Goal: Information Seeking & Learning: Learn about a topic

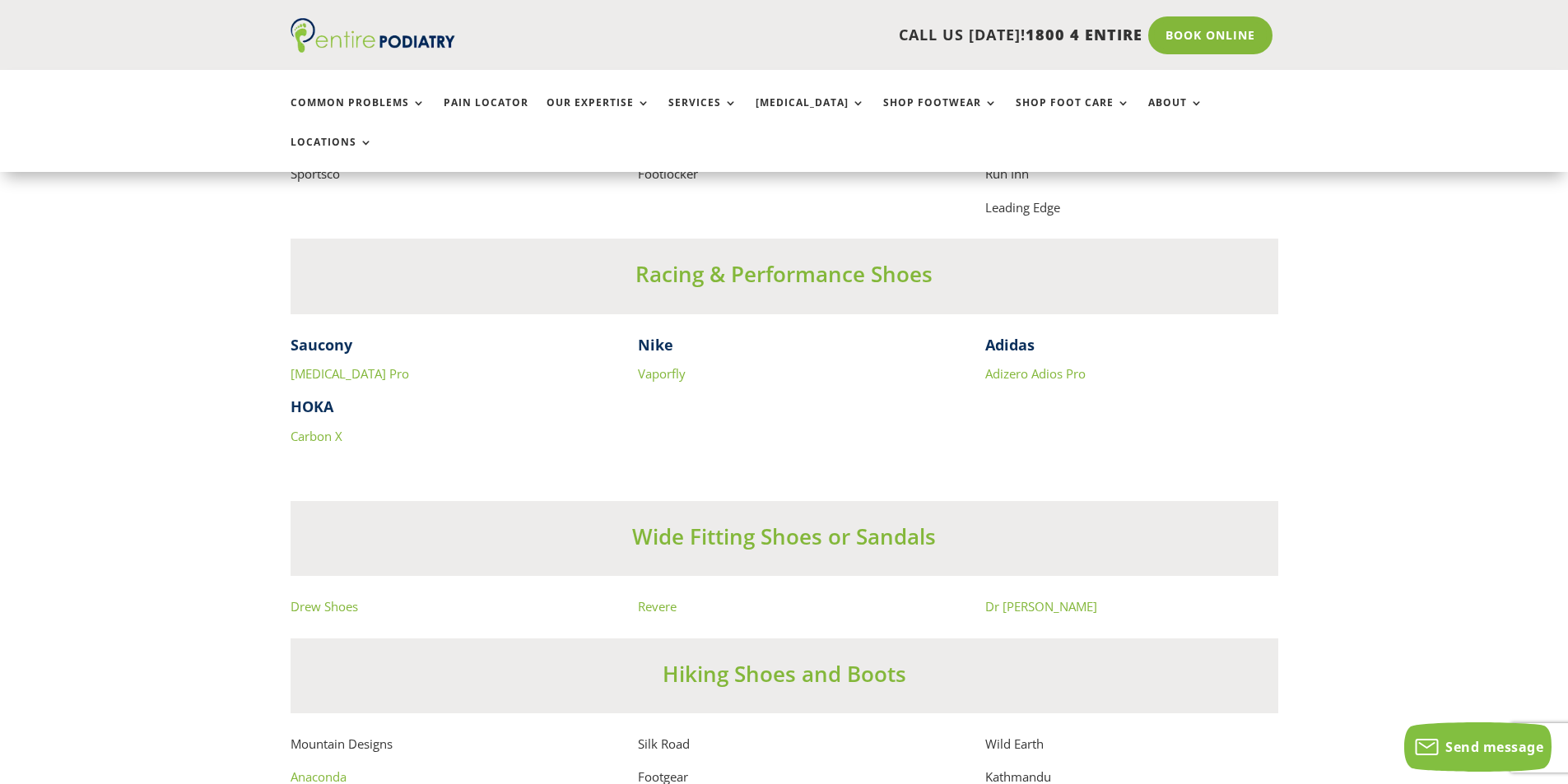
scroll to position [10728, 0]
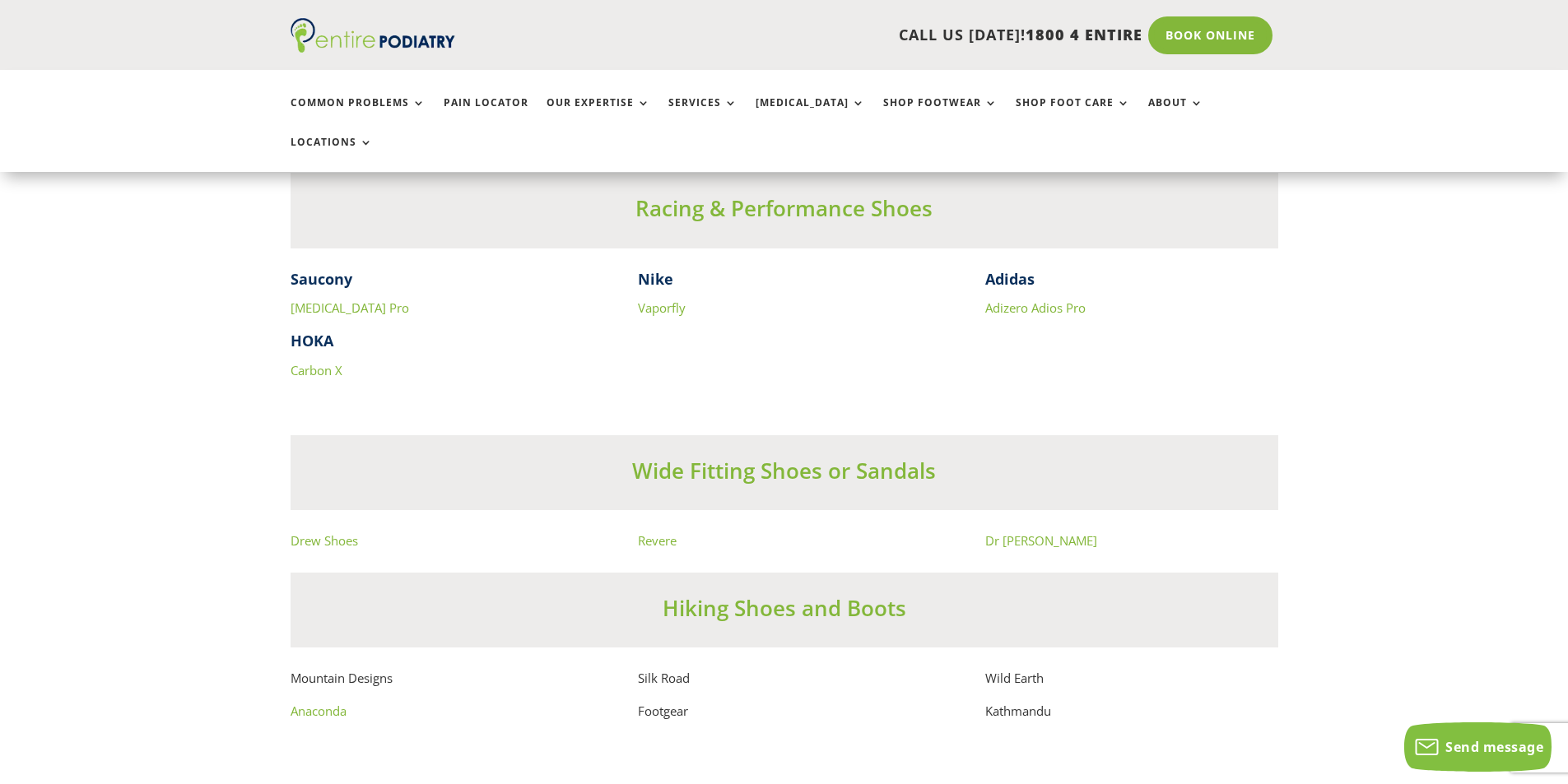
click at [660, 547] on link "Revere" at bounding box center [657, 541] width 39 height 17
click at [340, 548] on link "Drew Shoes" at bounding box center [324, 541] width 67 height 17
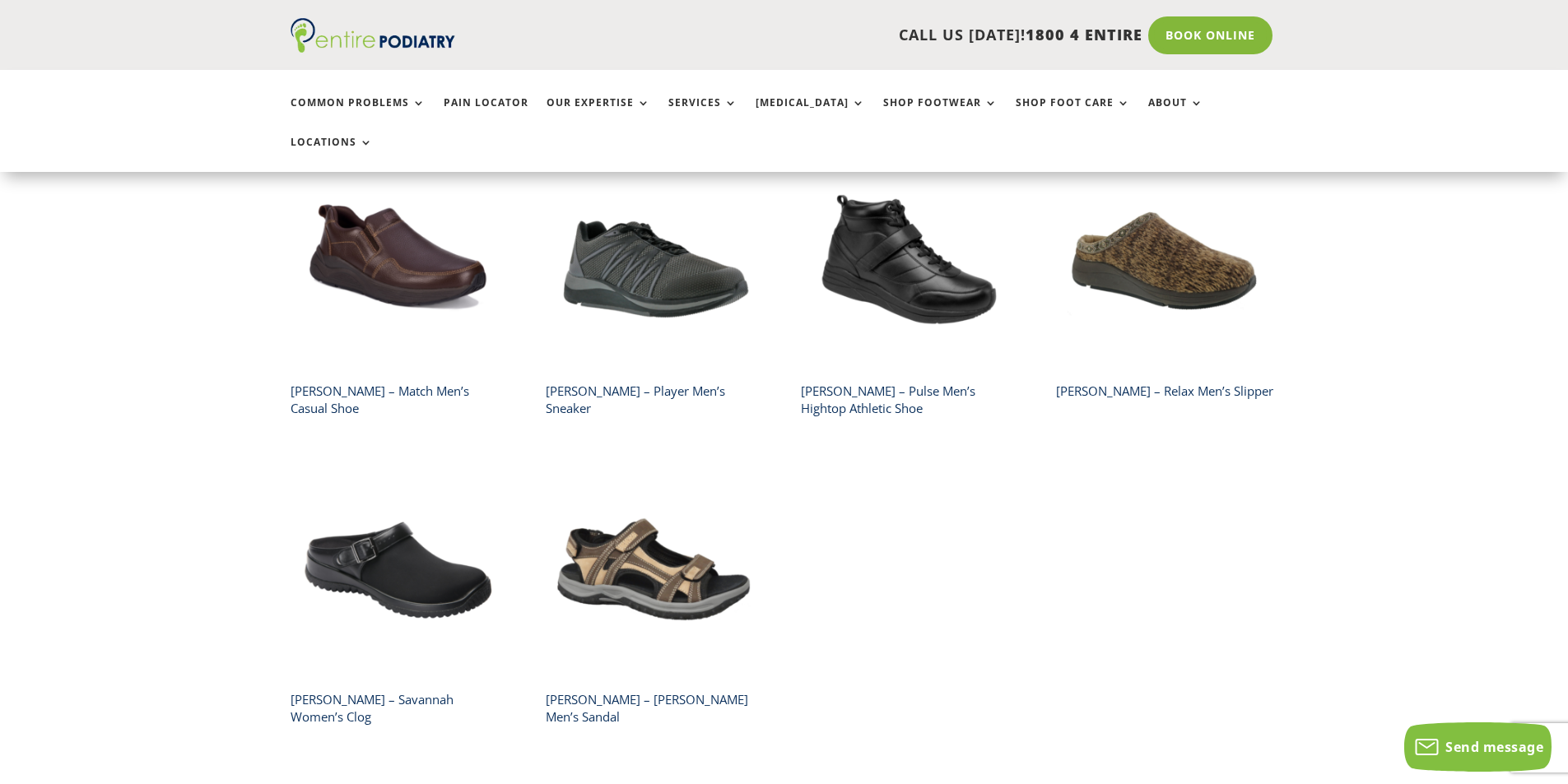
scroll to position [1053, 0]
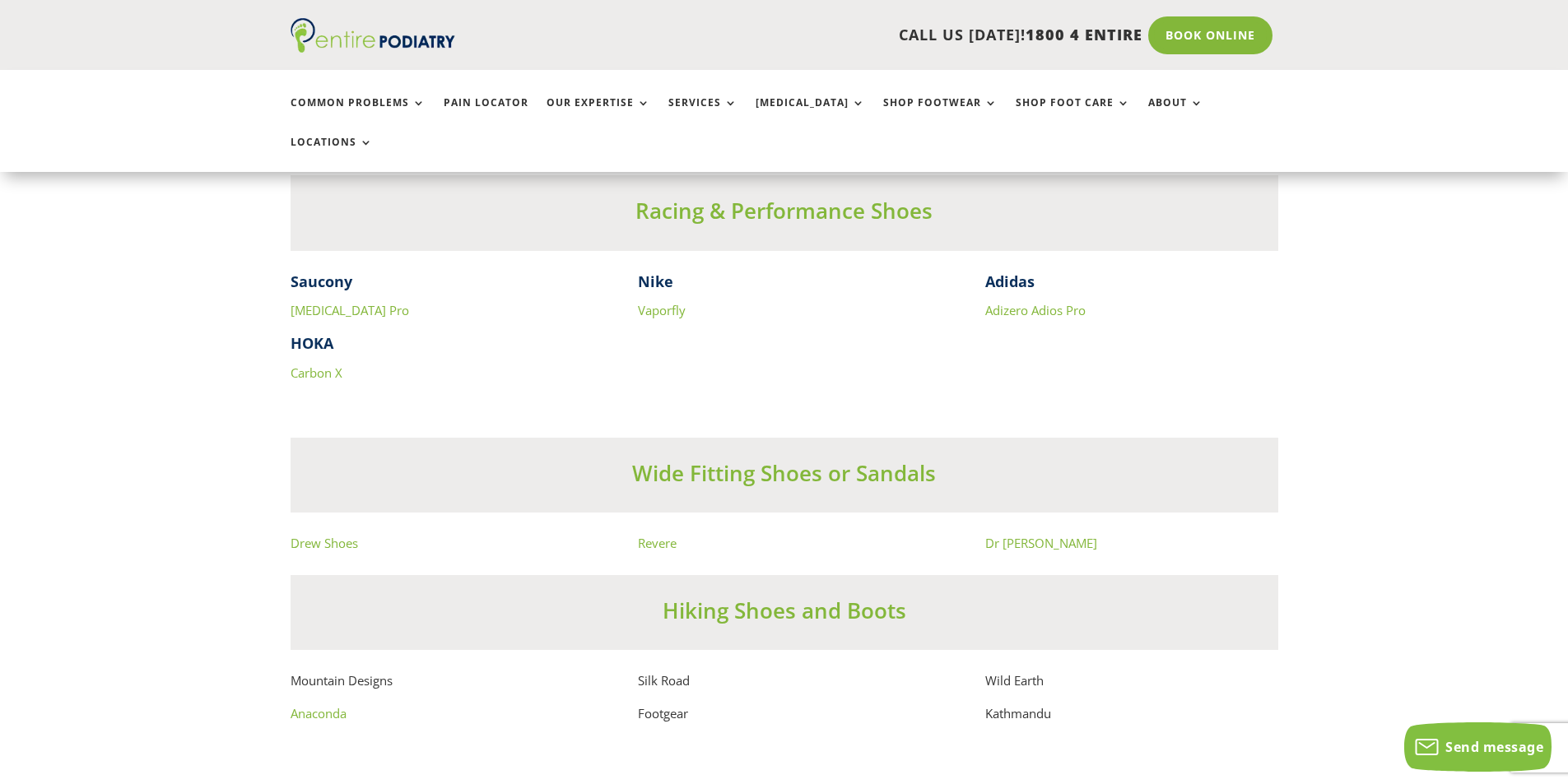
scroll to position [10857, 0]
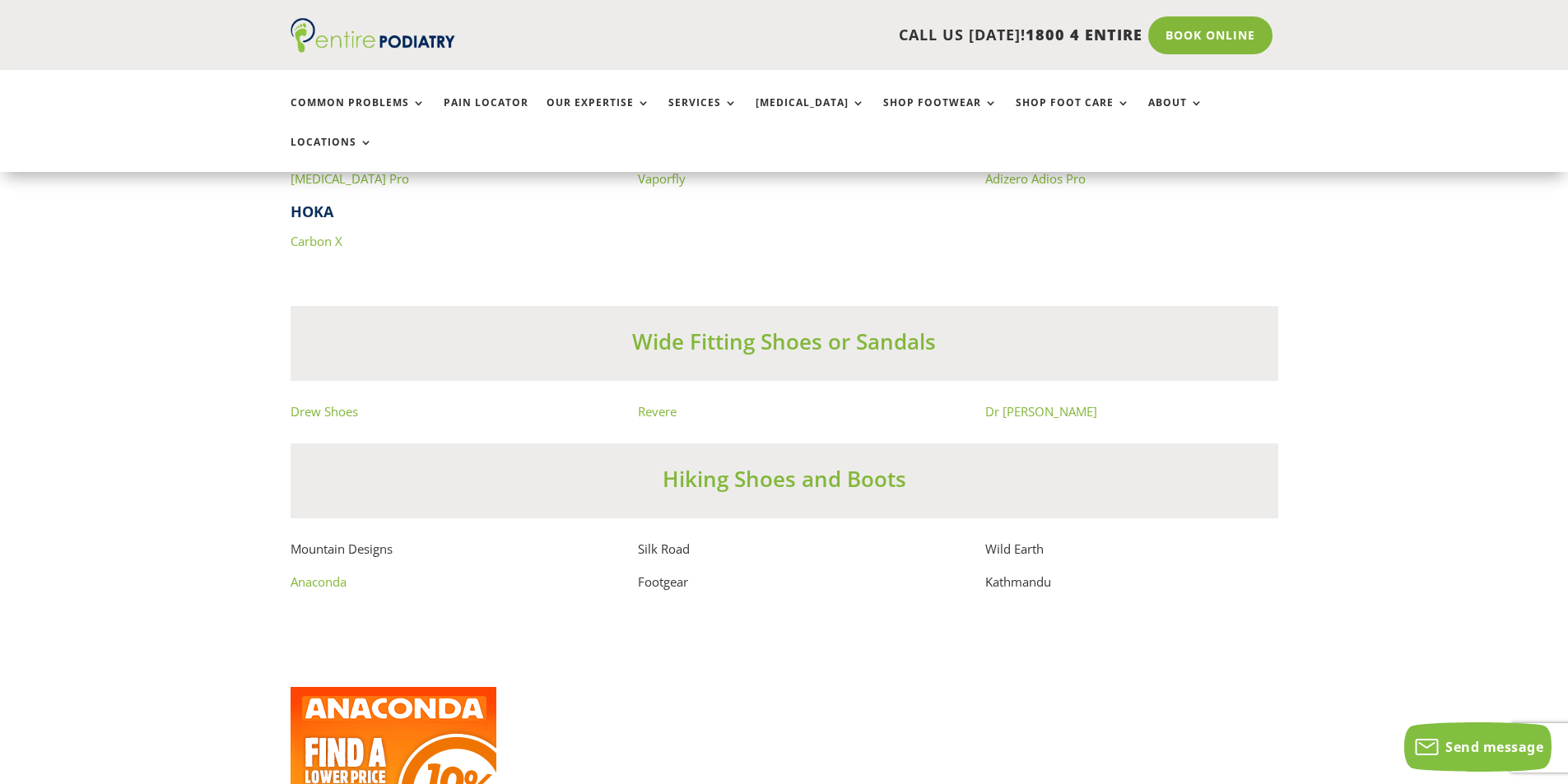
click at [1009, 411] on link "Dr Comfort" at bounding box center [1041, 412] width 112 height 17
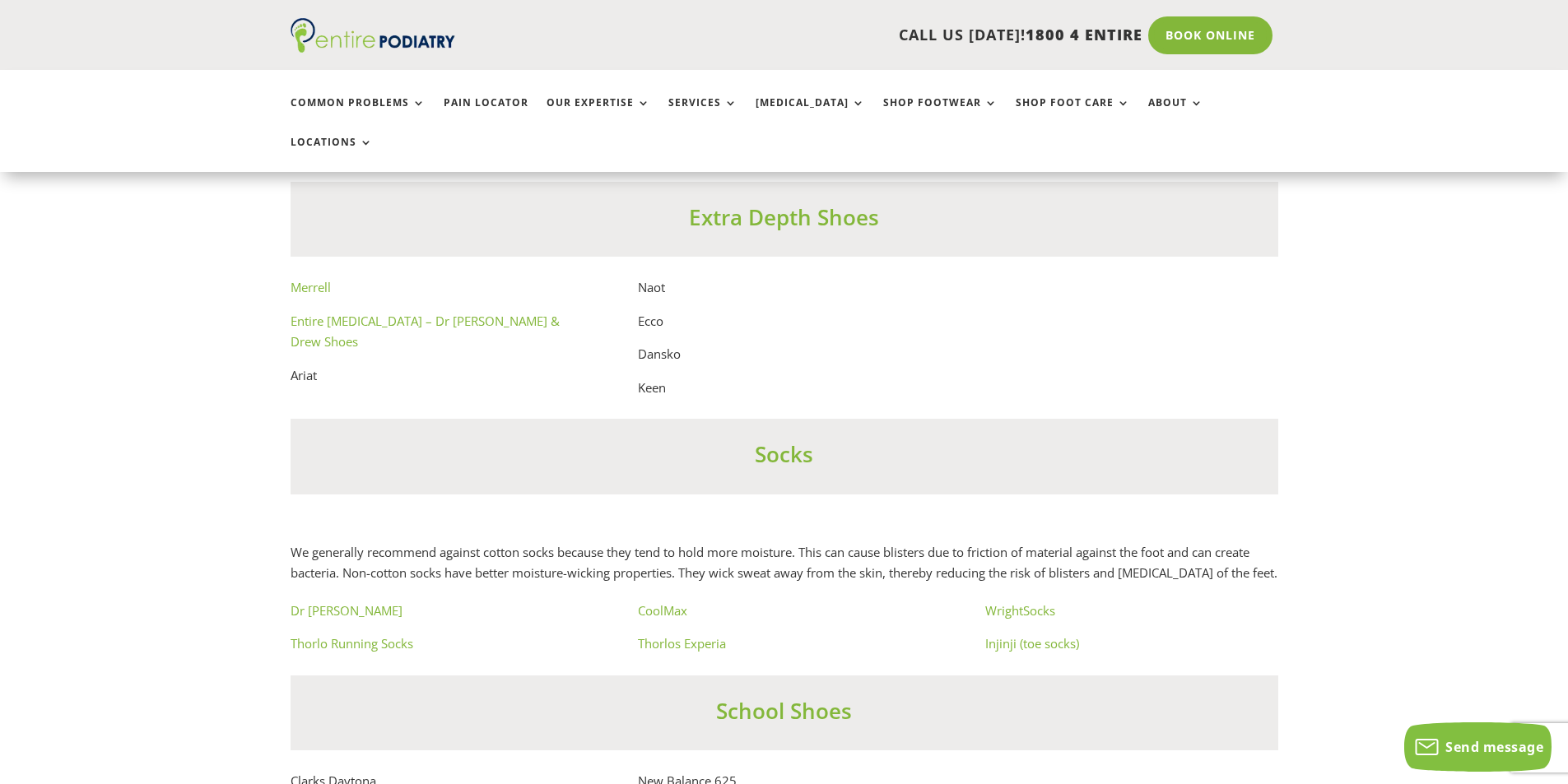
scroll to position [9278, 0]
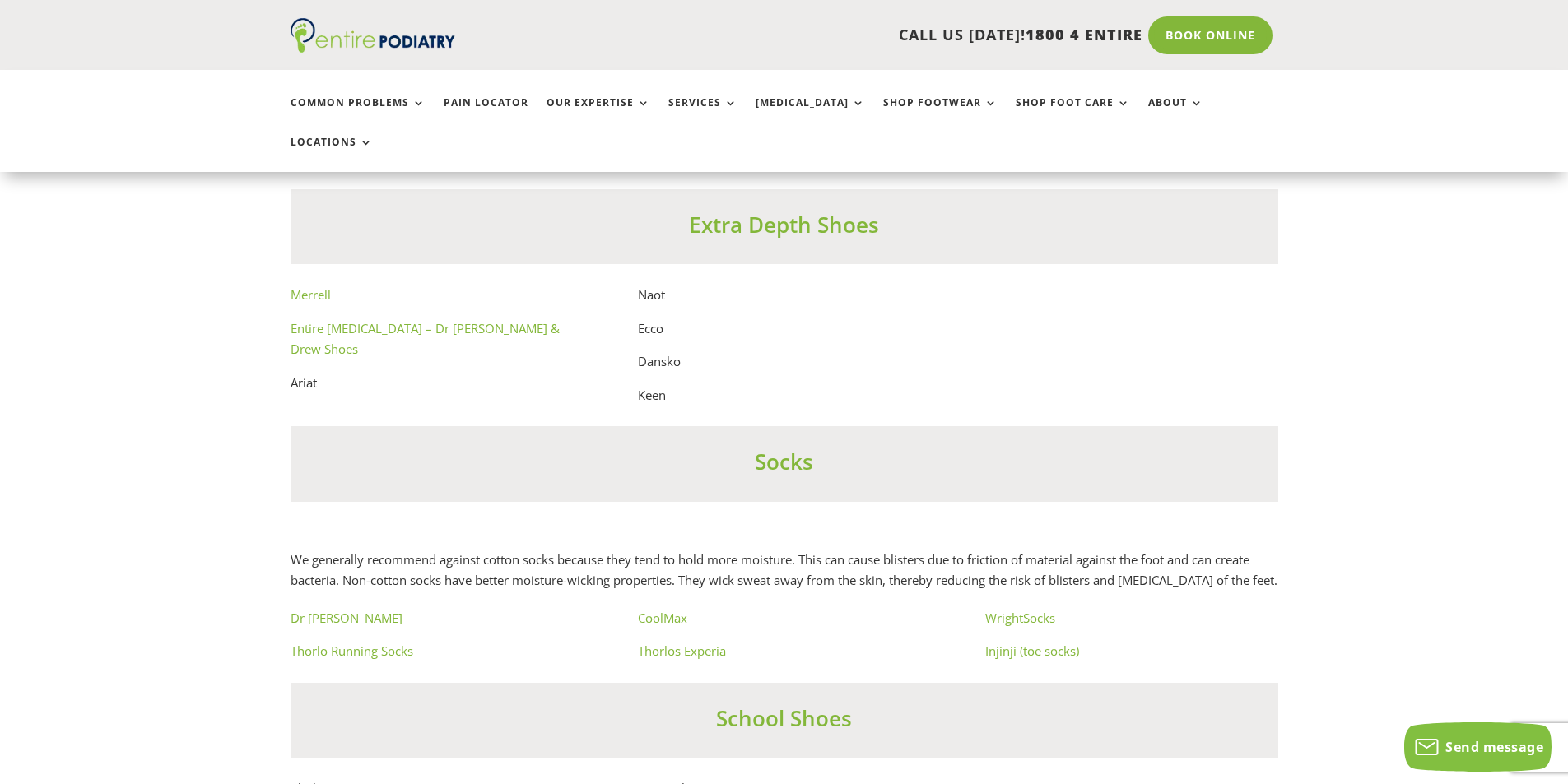
click at [508, 320] on link "Entire Podiatry – Dr Comfort & Drew Shoes" at bounding box center [425, 338] width 269 height 38
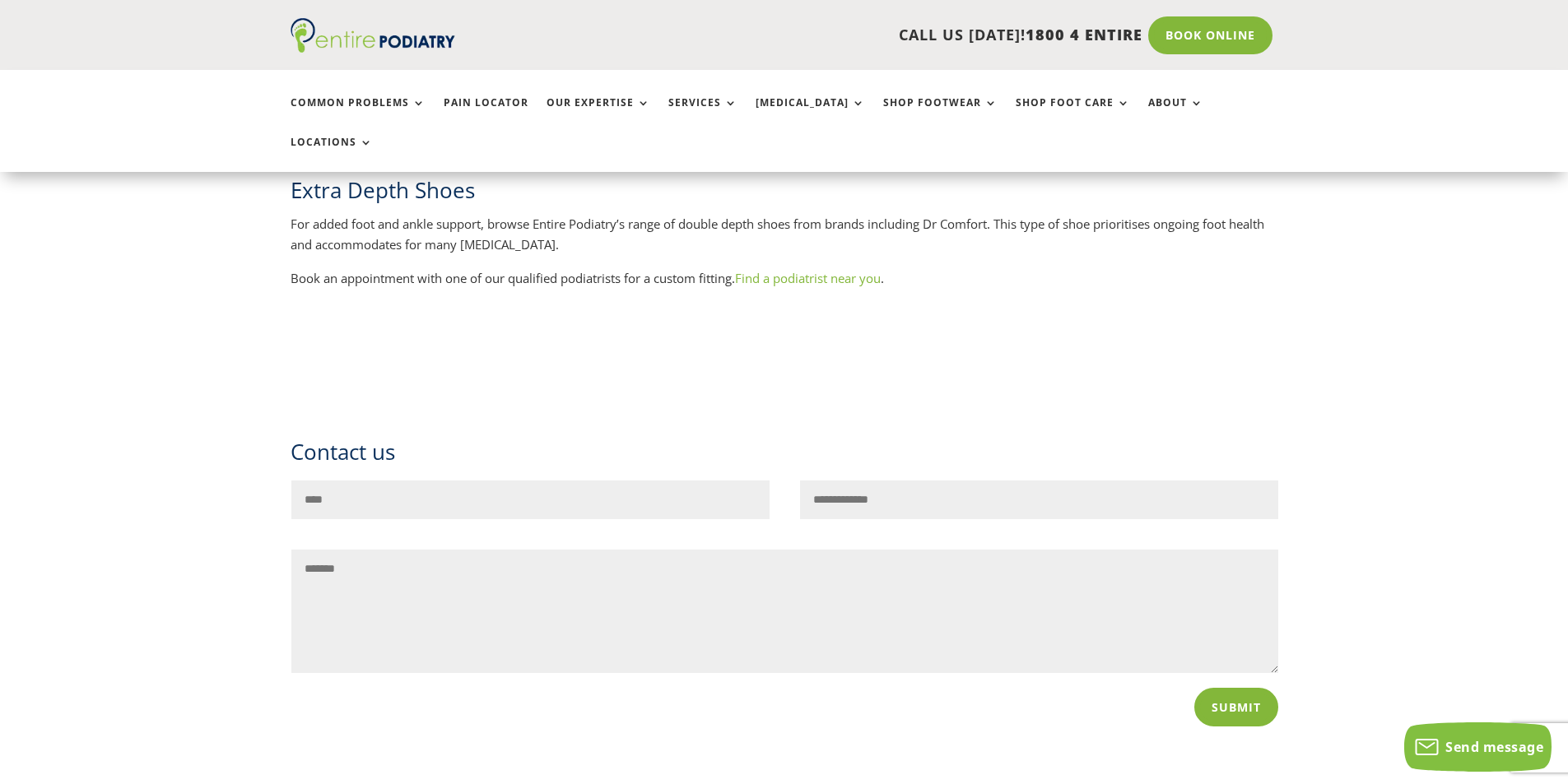
scroll to position [1843, 0]
